Goal: Navigation & Orientation: Find specific page/section

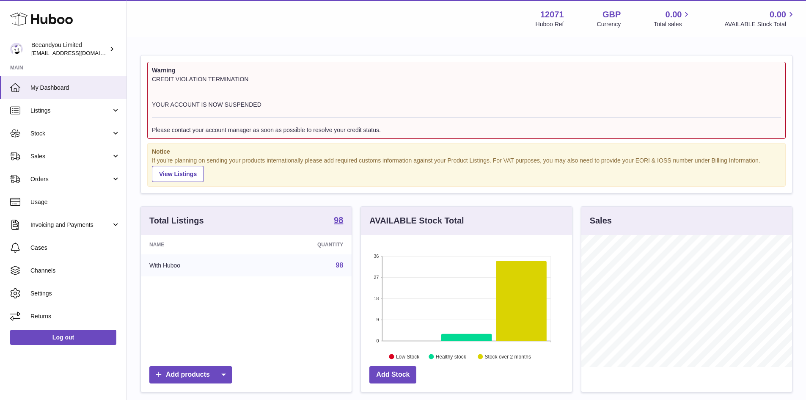
scroll to position [132, 211]
click at [73, 115] on link "Listings" at bounding box center [63, 110] width 127 height 23
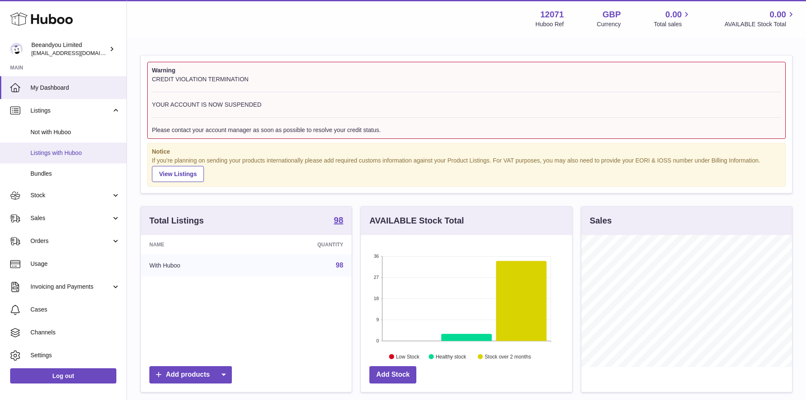
click at [72, 151] on span "Listings with Huboo" at bounding box center [75, 153] width 90 height 8
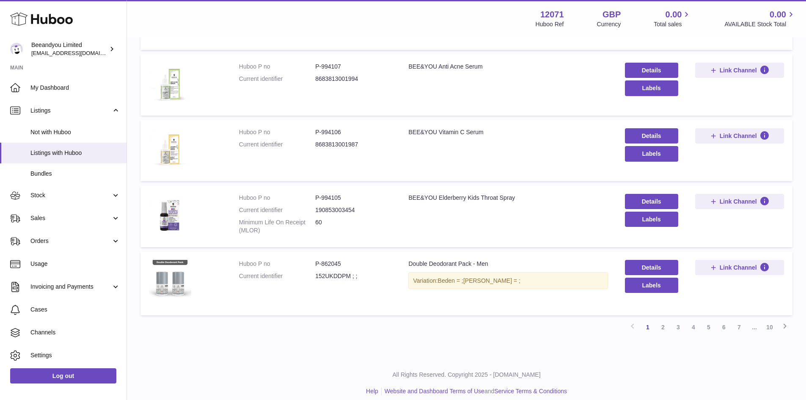
scroll to position [498, 0]
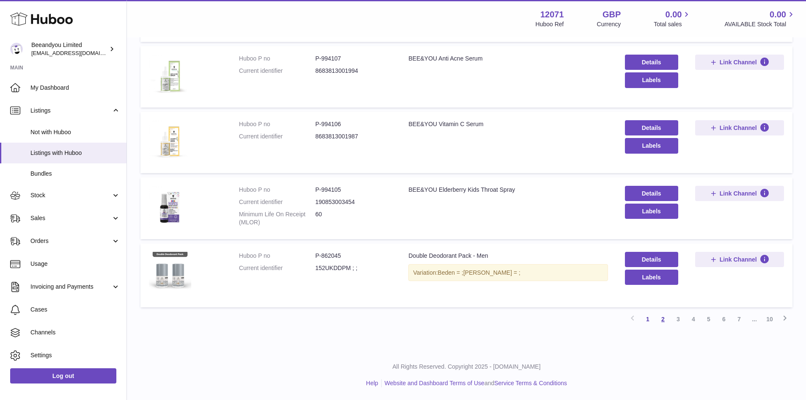
click at [664, 319] on link "2" at bounding box center [663, 318] width 15 height 15
